Goal: Task Accomplishment & Management: Use online tool/utility

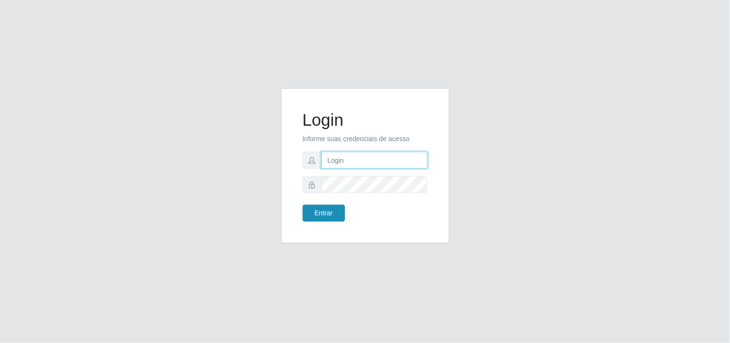
type input "[EMAIL_ADDRESS][DOMAIN_NAME]"
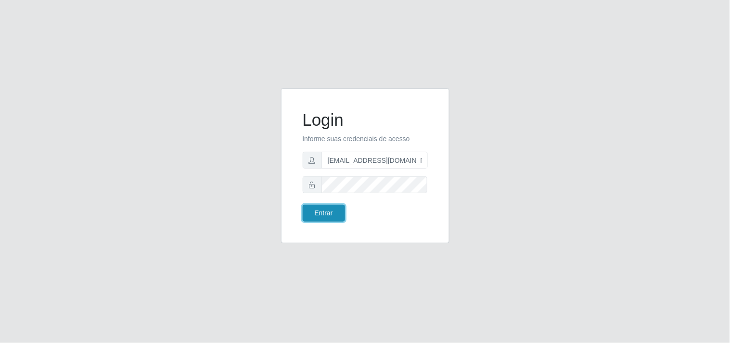
click at [315, 211] on button "Entrar" at bounding box center [324, 213] width 42 height 17
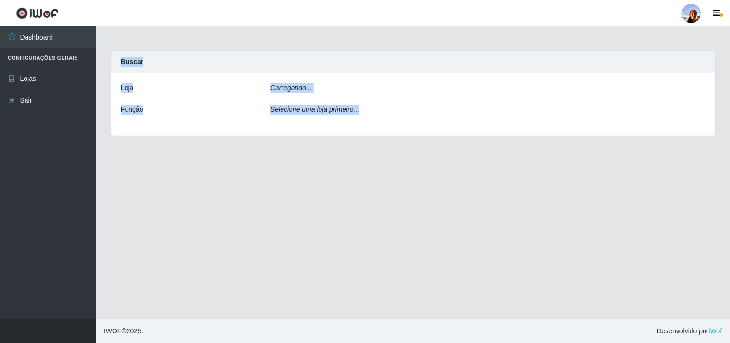
click at [315, 211] on main "Carregando... Buscar [PERSON_NAME]... Função Selecione uma loja primeiro..." at bounding box center [413, 172] width 634 height 292
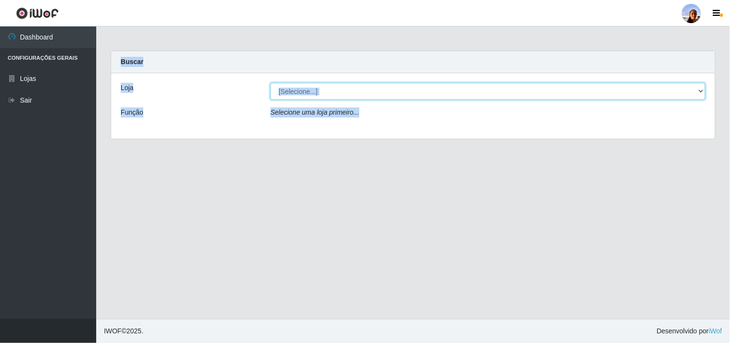
click at [694, 95] on select "[Selecione...] Supermercado [GEOGRAPHIC_DATA]" at bounding box center [488, 91] width 435 height 17
select select "166"
click at [271, 83] on select "[Selecione...] Supermercado [GEOGRAPHIC_DATA]" at bounding box center [488, 91] width 435 height 17
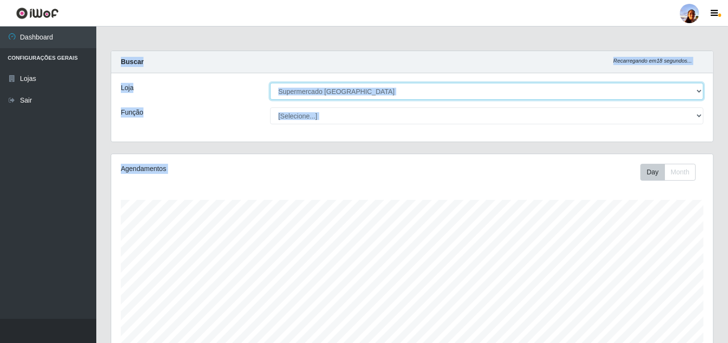
scroll to position [168, 0]
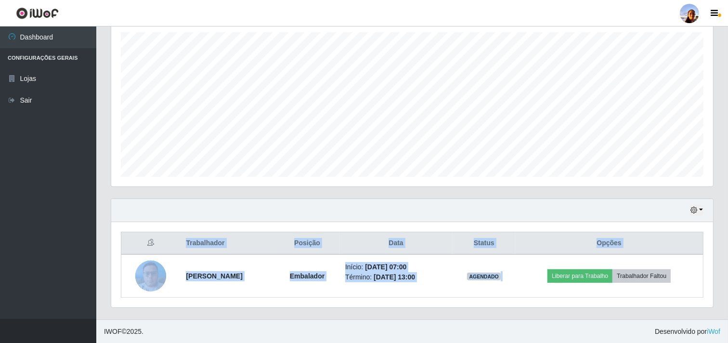
click at [598, 194] on div "Agendamentos Day Month" at bounding box center [412, 92] width 617 height 212
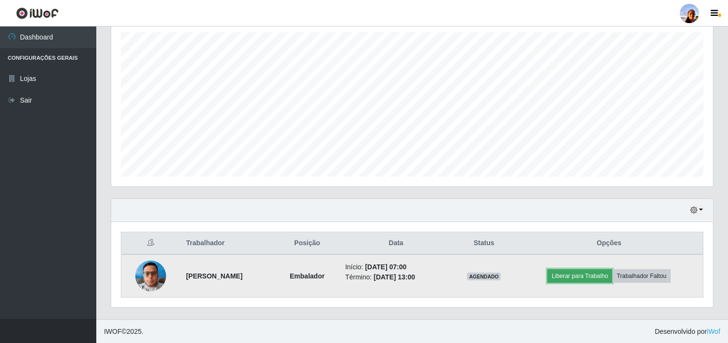
click at [571, 281] on button "Liberar para Trabalho" at bounding box center [579, 275] width 65 height 13
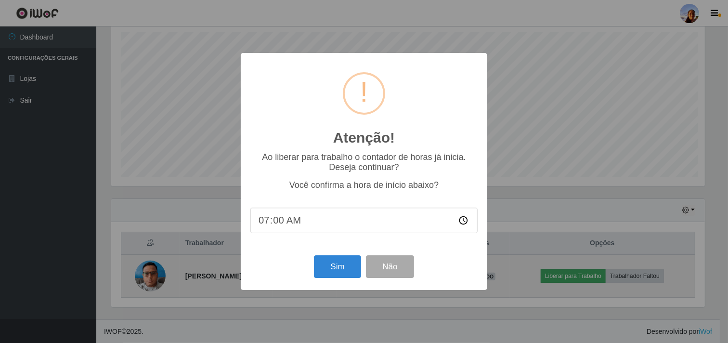
scroll to position [199, 596]
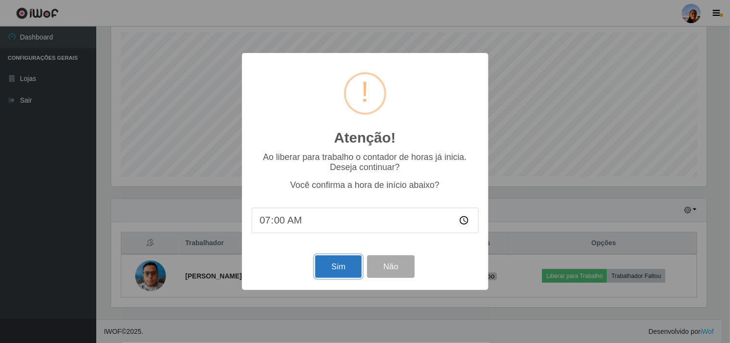
click at [334, 264] on button "Sim" at bounding box center [338, 266] width 47 height 23
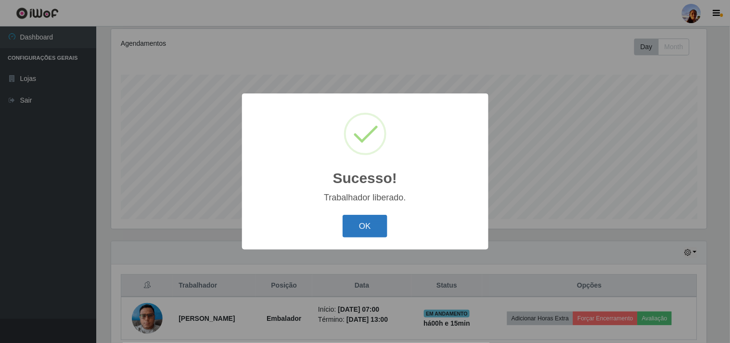
click at [357, 220] on button "OK" at bounding box center [365, 226] width 45 height 23
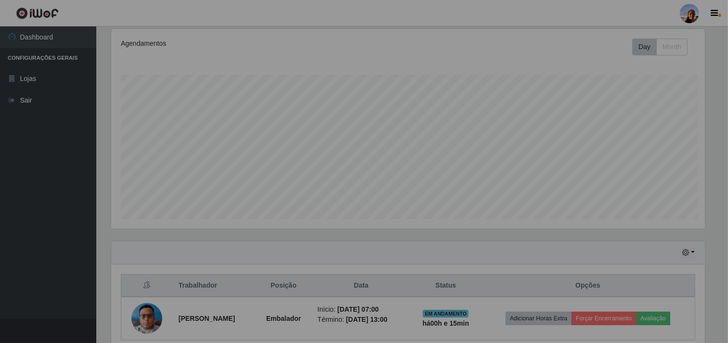
scroll to position [199, 602]
